Goal: Information Seeking & Learning: Find specific fact

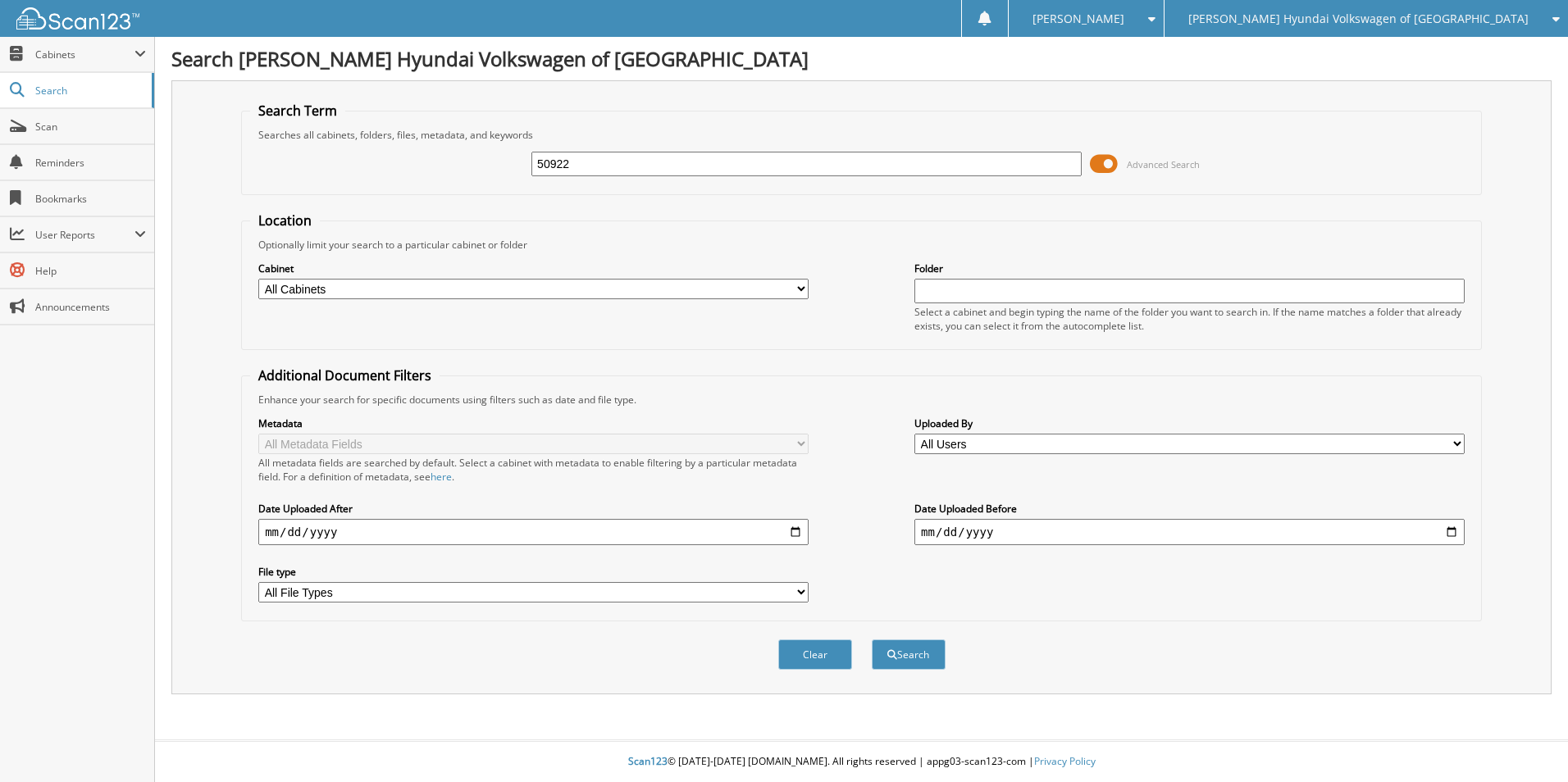
type input "50922"
click at [871, 639] on button "Search" at bounding box center [908, 654] width 74 height 30
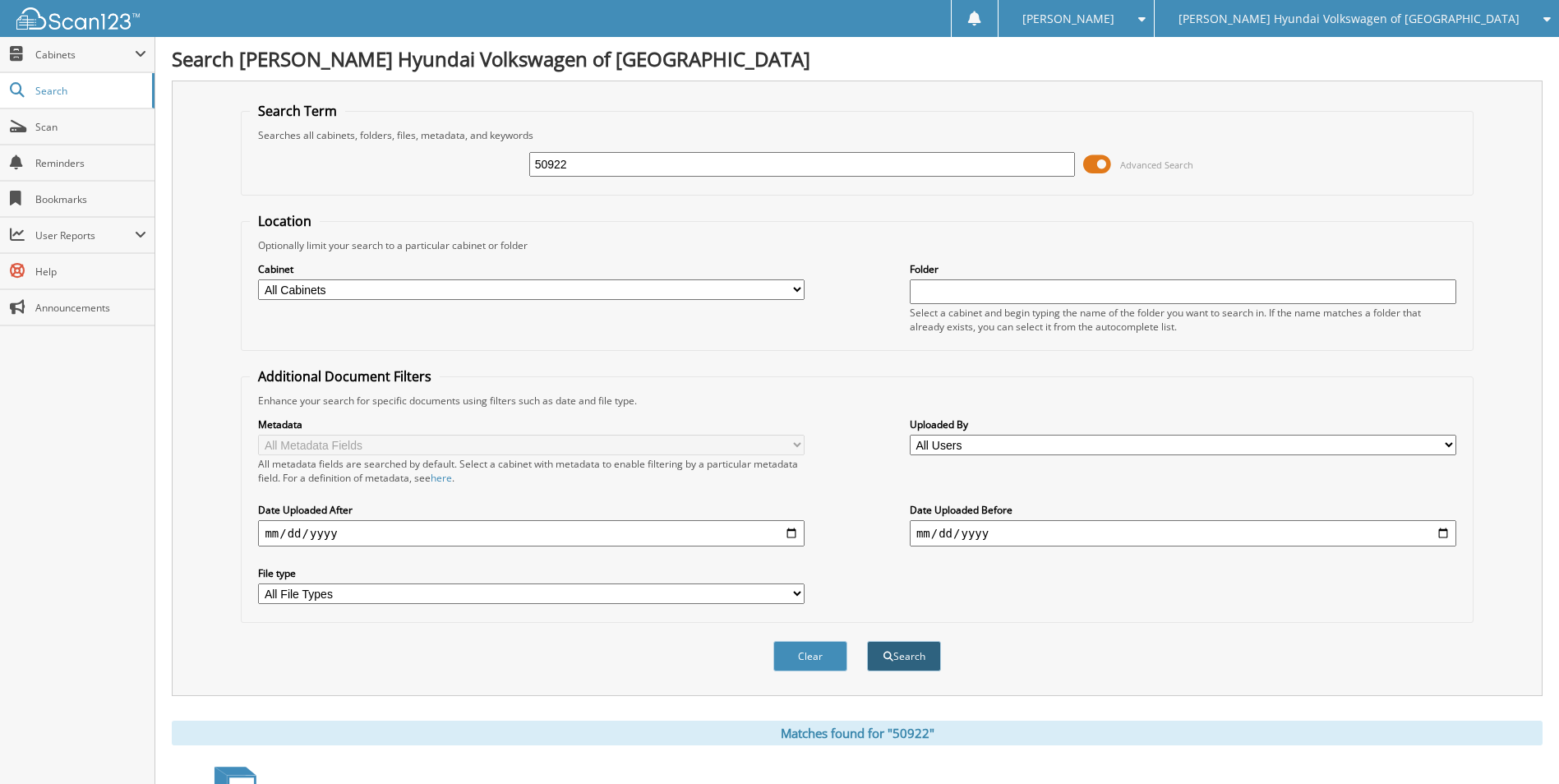
click at [918, 661] on button "Search" at bounding box center [904, 656] width 74 height 30
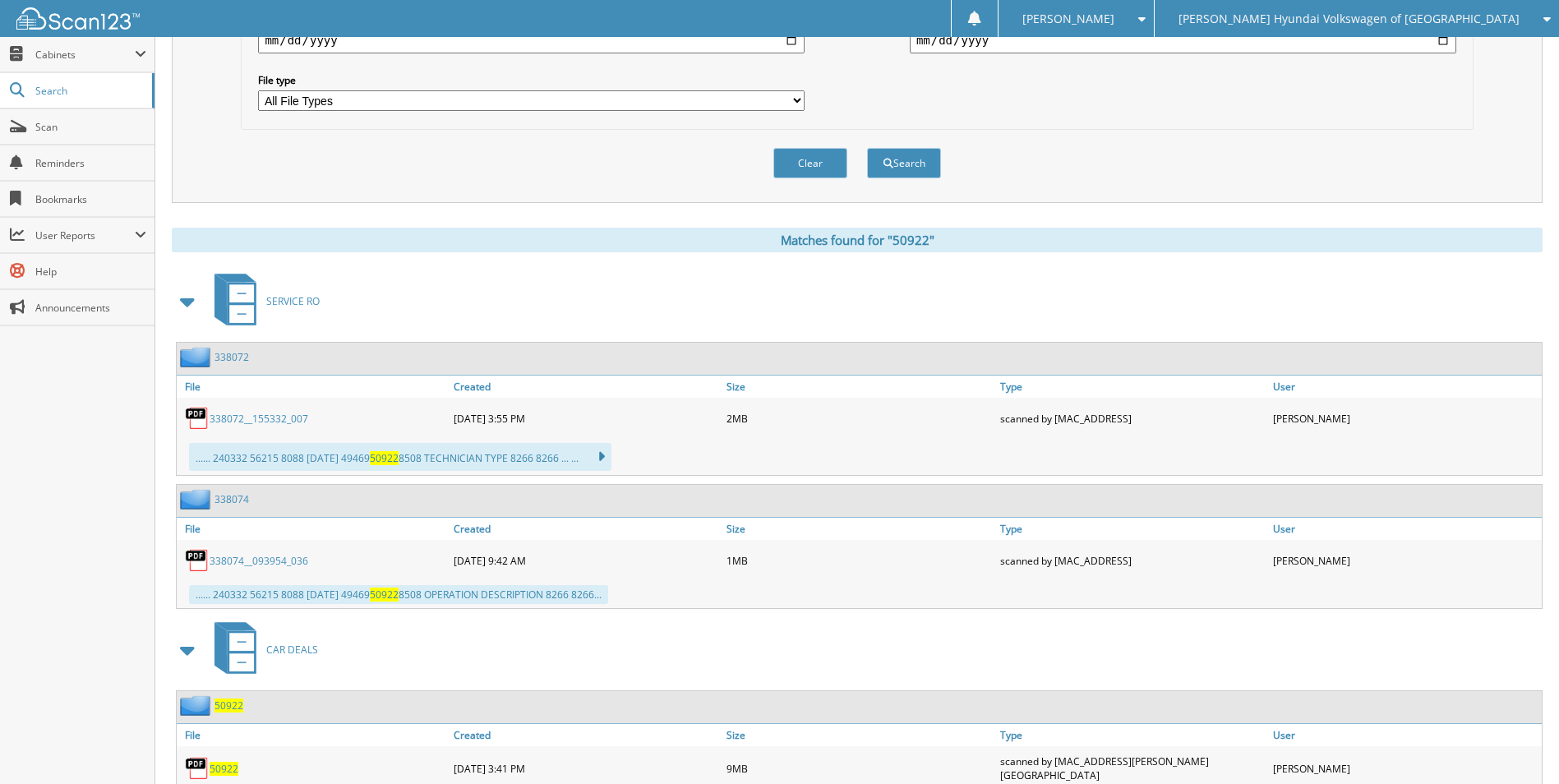
scroll to position [574, 0]
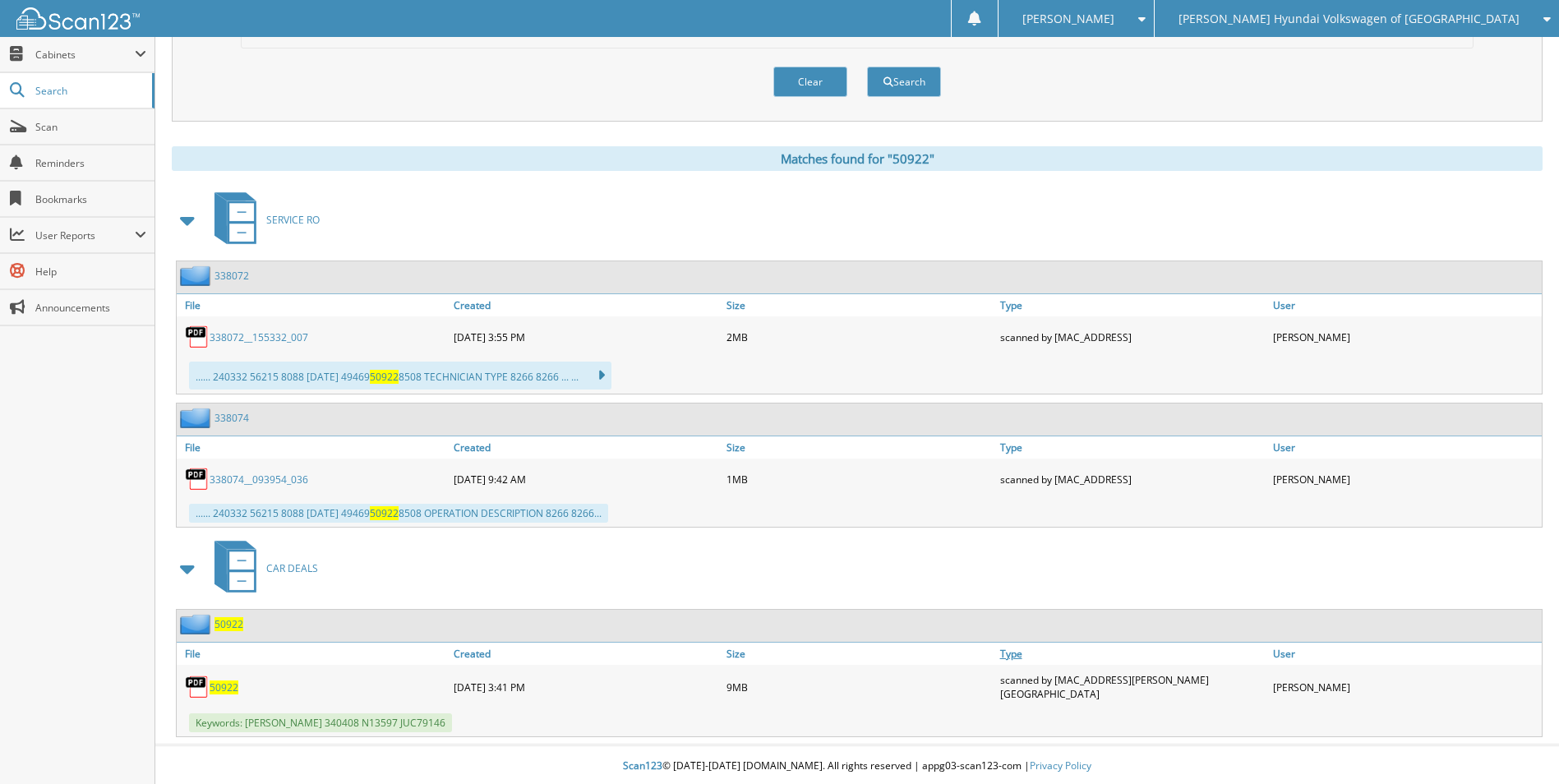
click at [1064, 663] on link "Type" at bounding box center [1132, 654] width 273 height 23
click at [226, 683] on span "50922" at bounding box center [224, 687] width 29 height 14
